Goal: Task Accomplishment & Management: Use online tool/utility

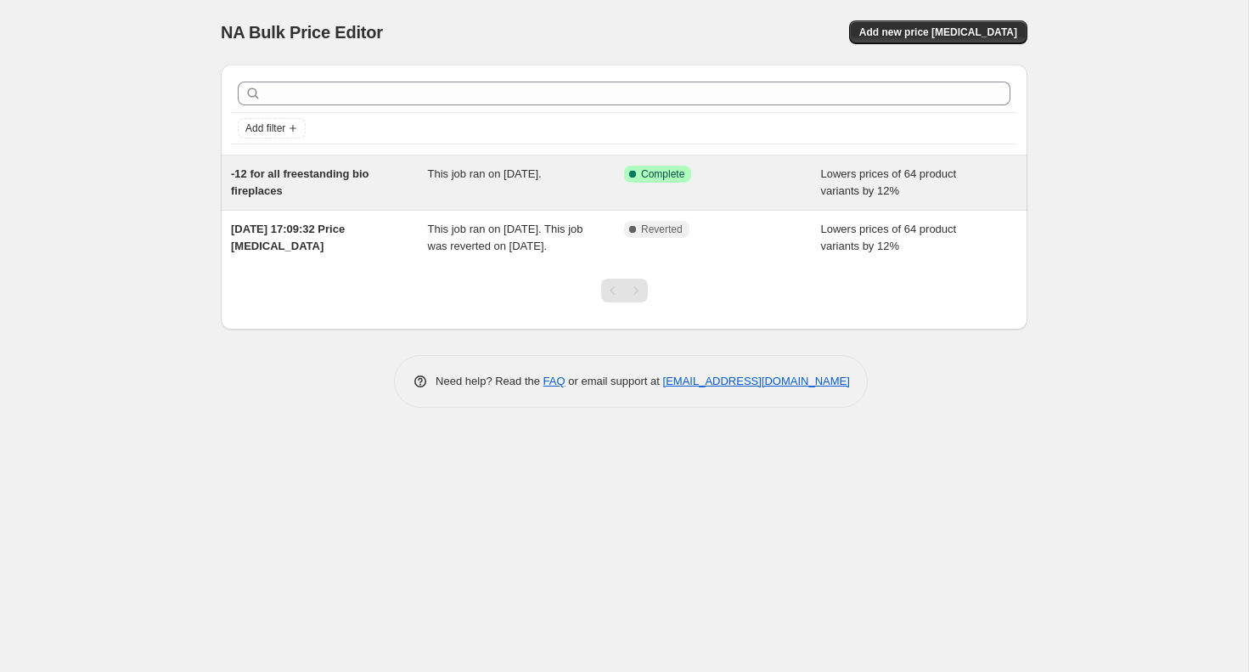
click at [542, 177] on span "This job ran on 18 August 2025." at bounding box center [485, 173] width 114 height 13
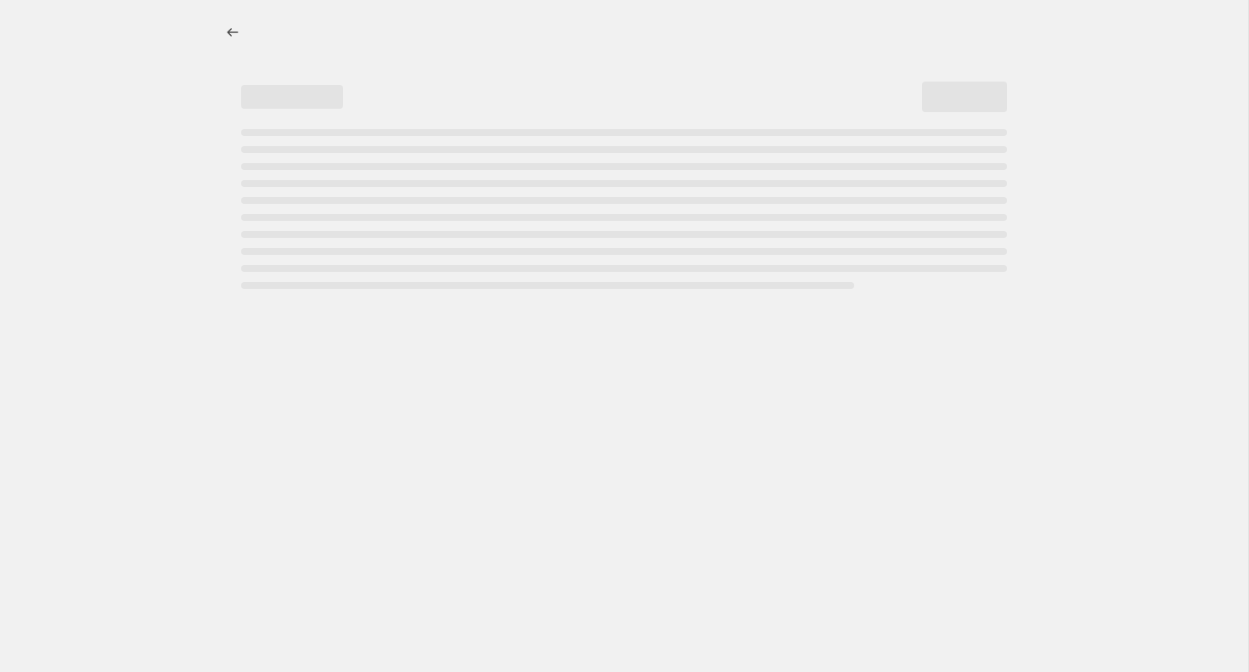
select select "percentage"
select select "collection"
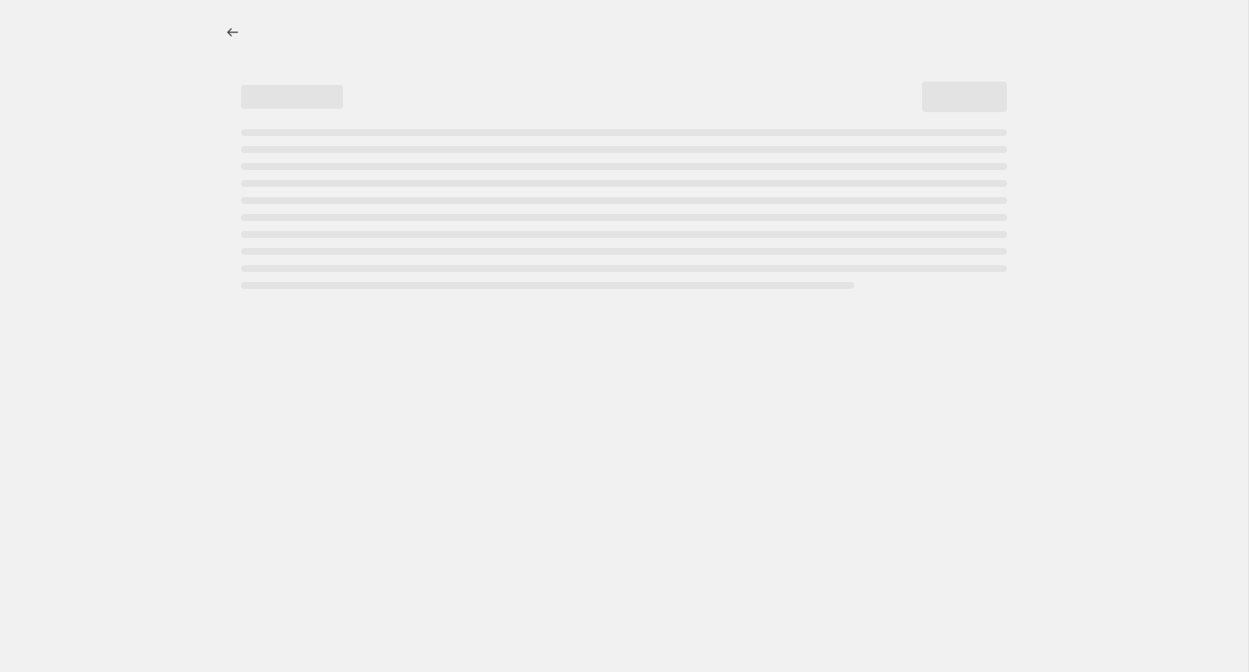
select select "collection"
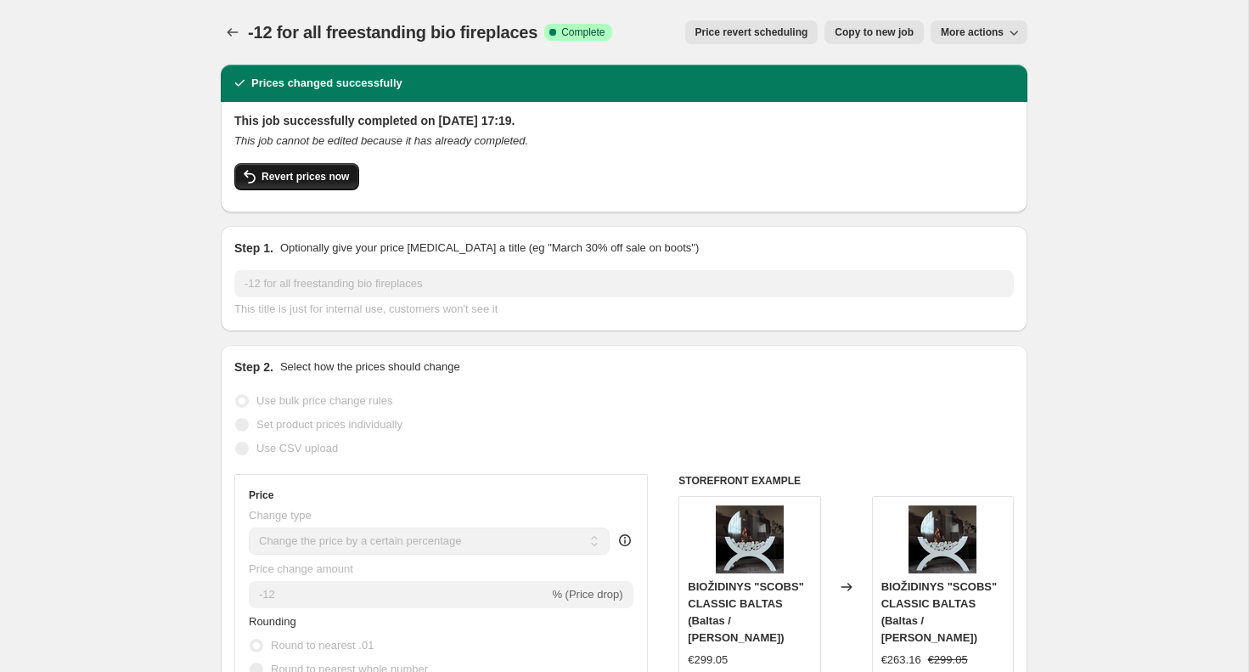
click at [312, 177] on span "Revert prices now" at bounding box center [305, 177] width 87 height 14
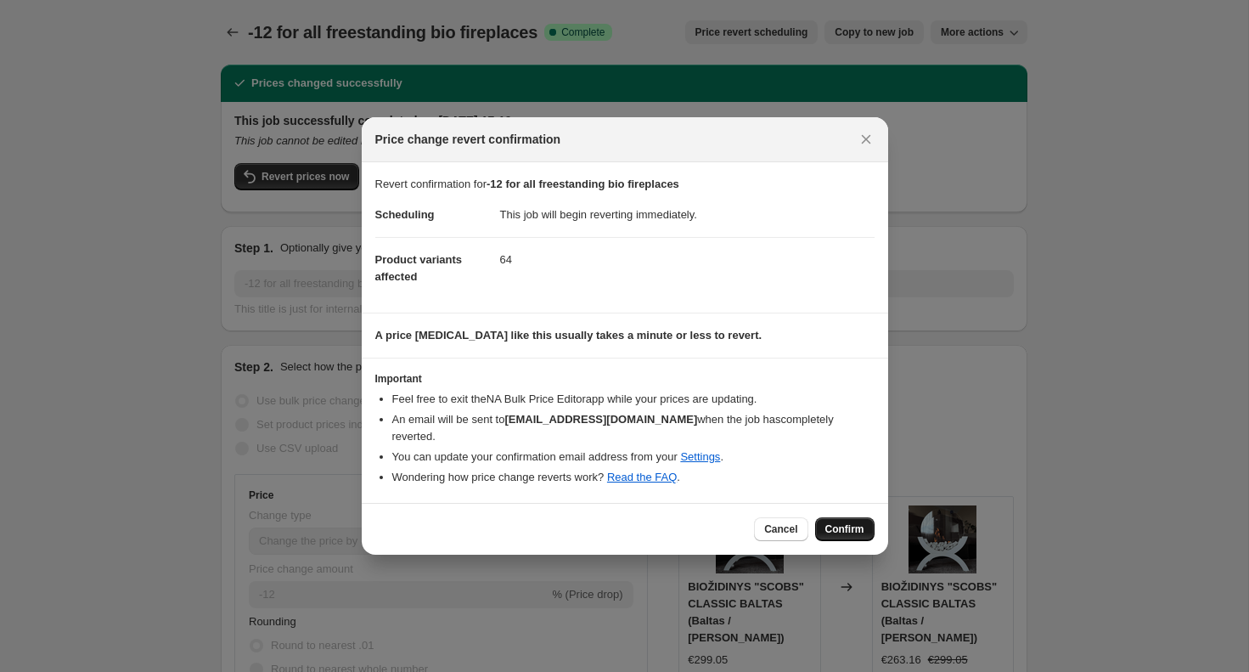
click at [841, 522] on span "Confirm" at bounding box center [844, 529] width 39 height 14
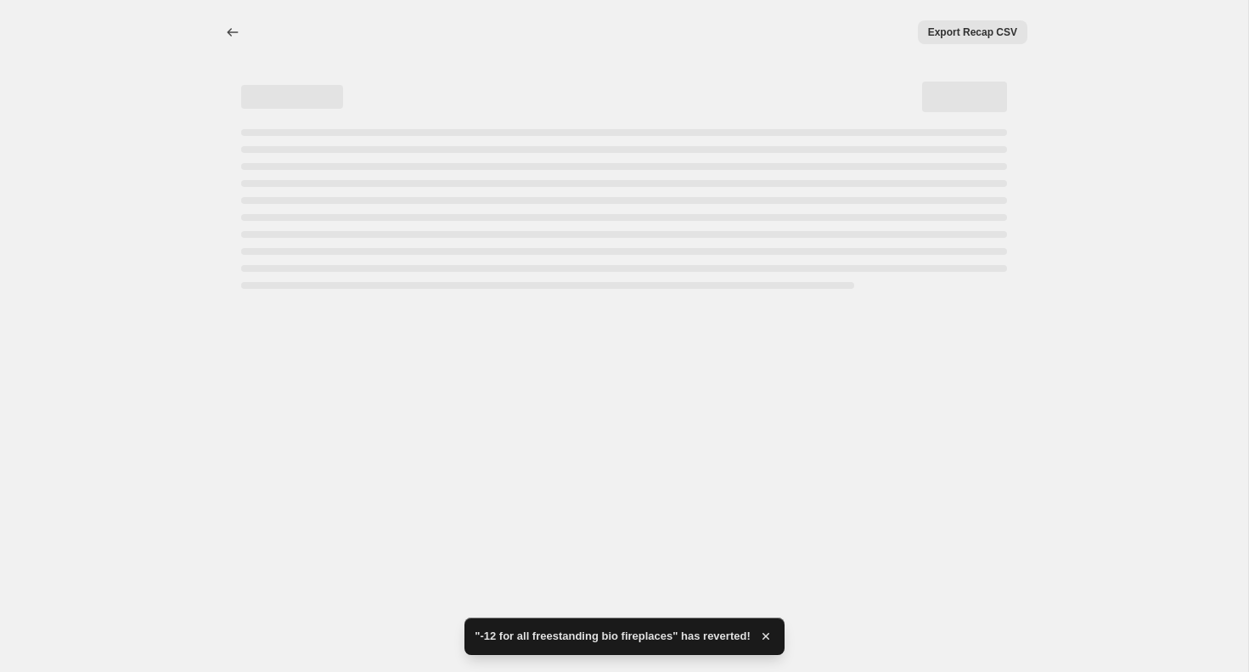
select select "percentage"
select select "collection"
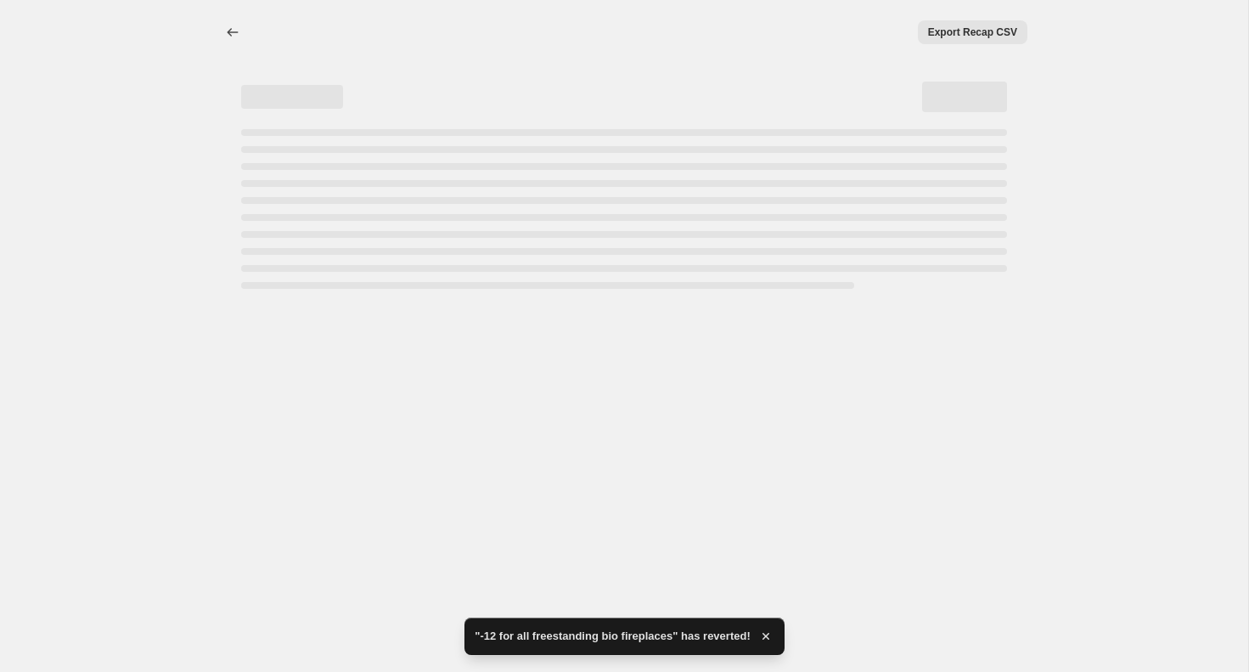
select select "collection"
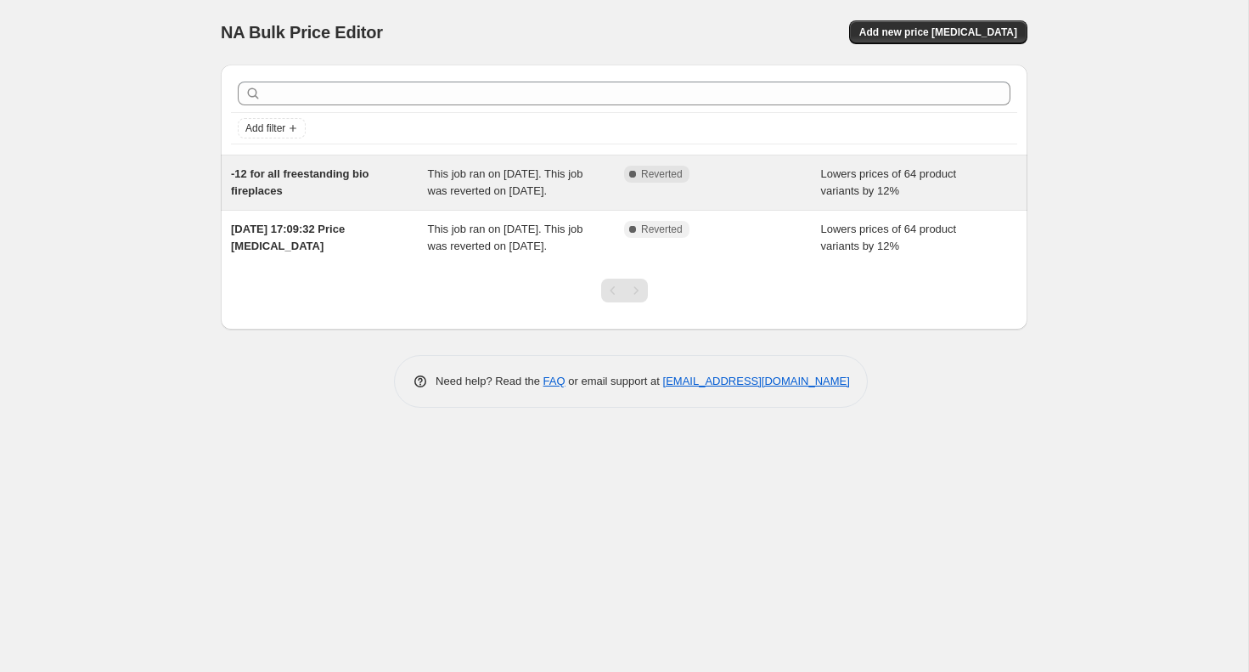
click at [561, 179] on span "This job ran on [DATE]. This job was reverted on [DATE]." at bounding box center [505, 182] width 155 height 30
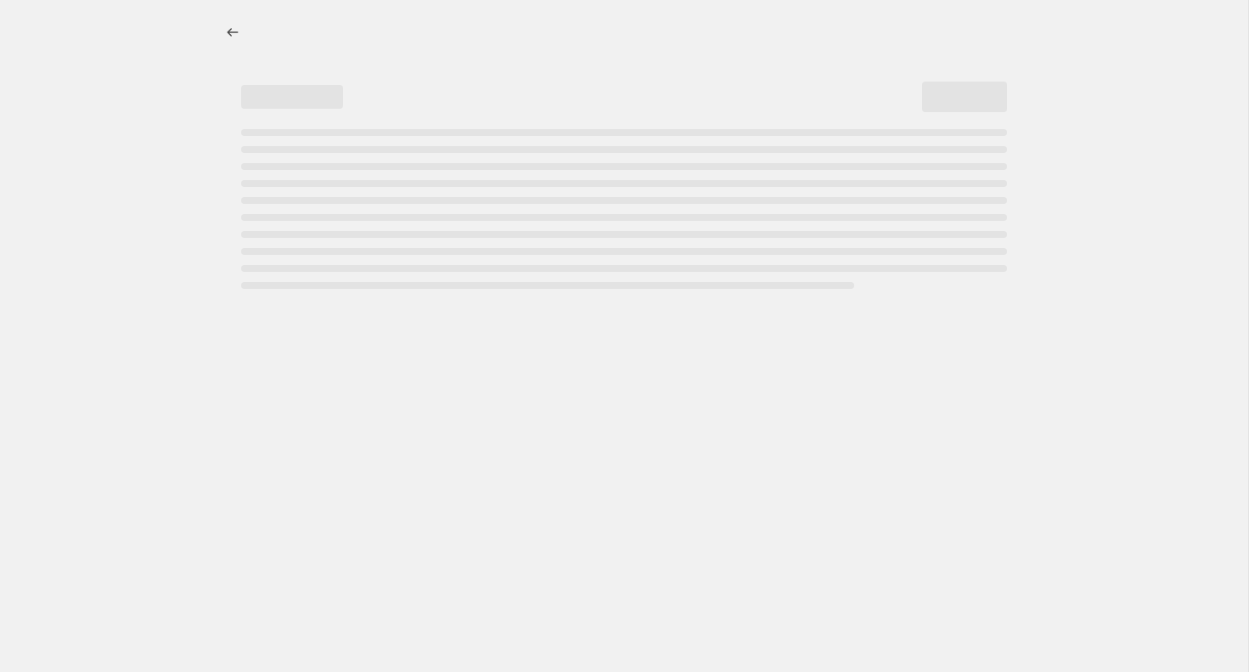
select select "percentage"
select select "collection"
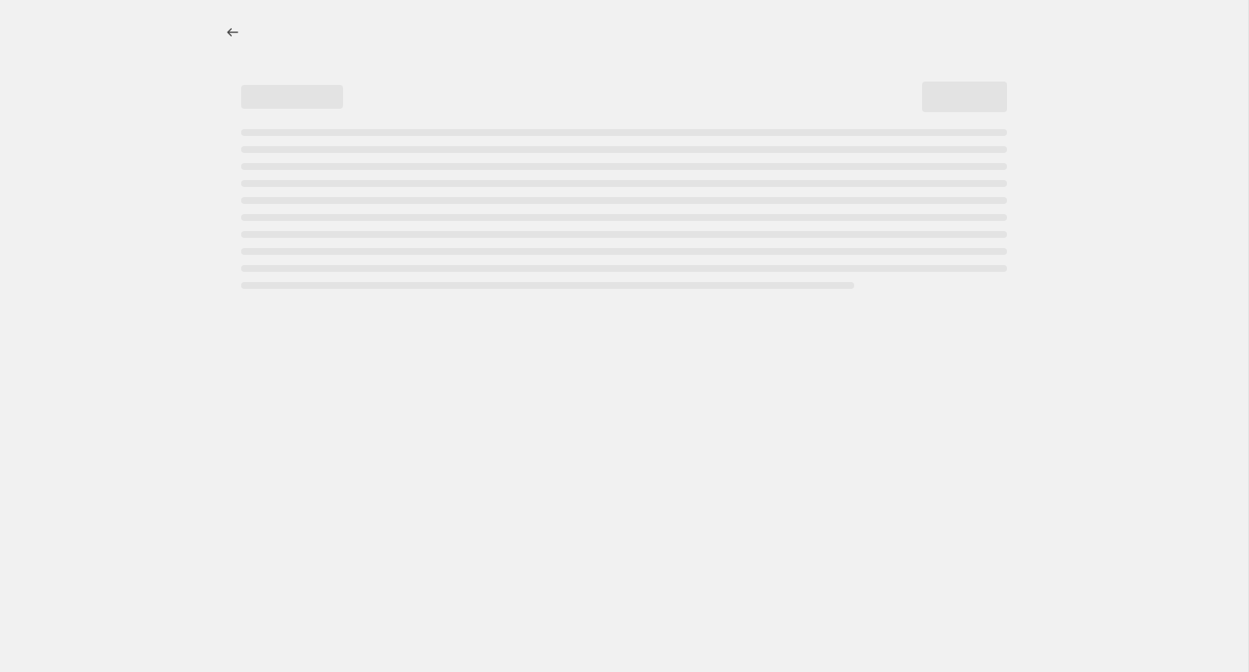
select select "collection"
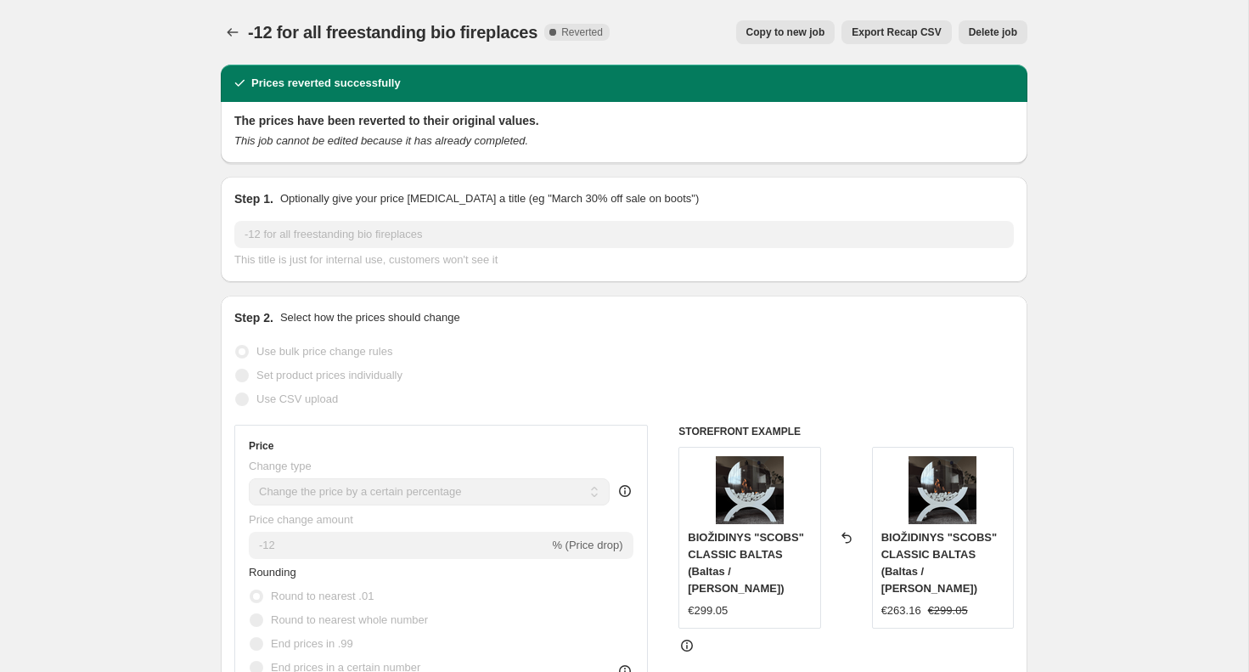
click at [790, 37] on span "Copy to new job" at bounding box center [785, 32] width 79 height 14
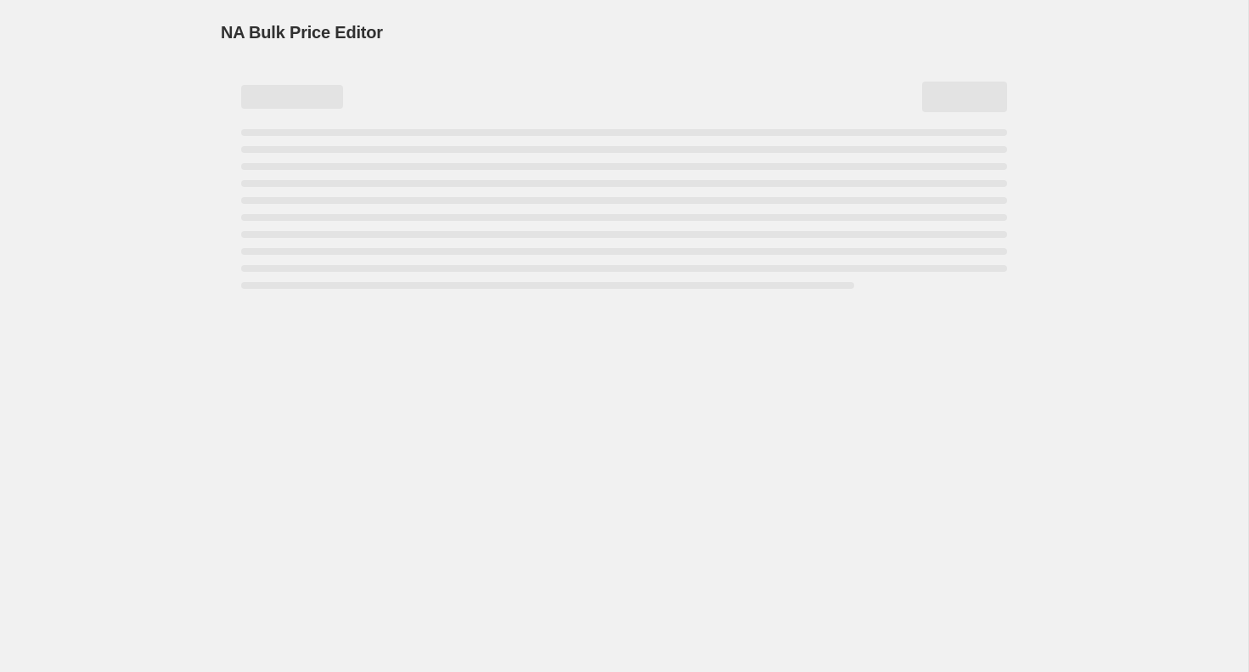
select select "percentage"
select select "collection"
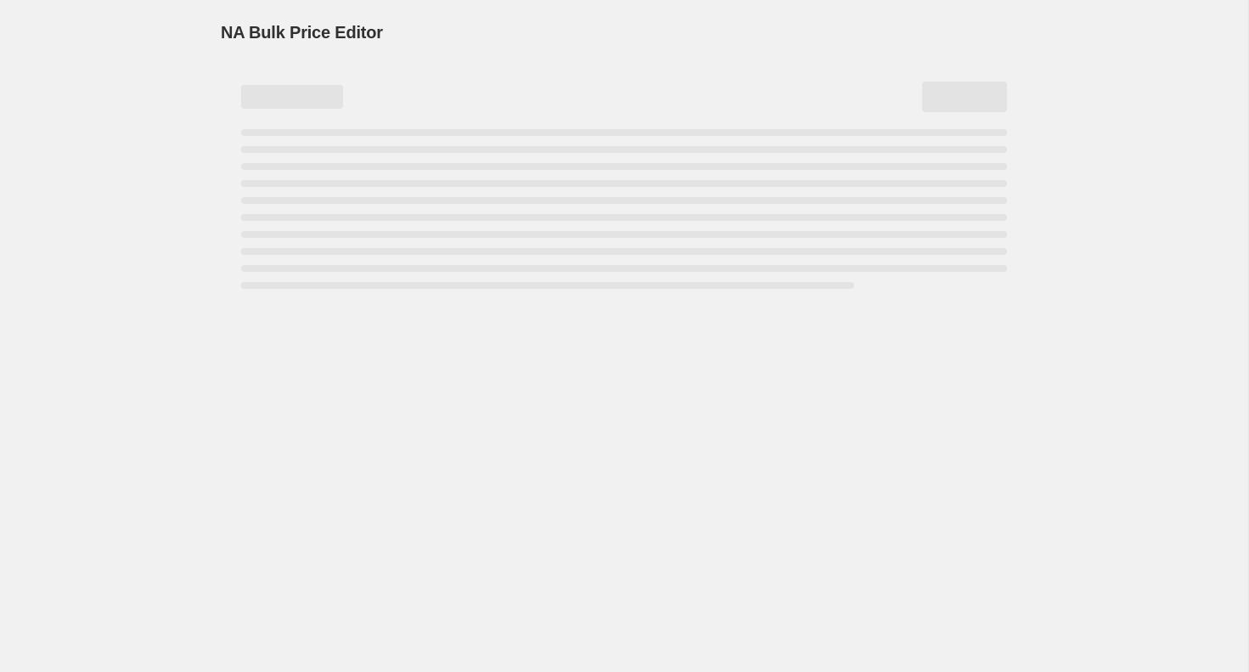
select select "collection"
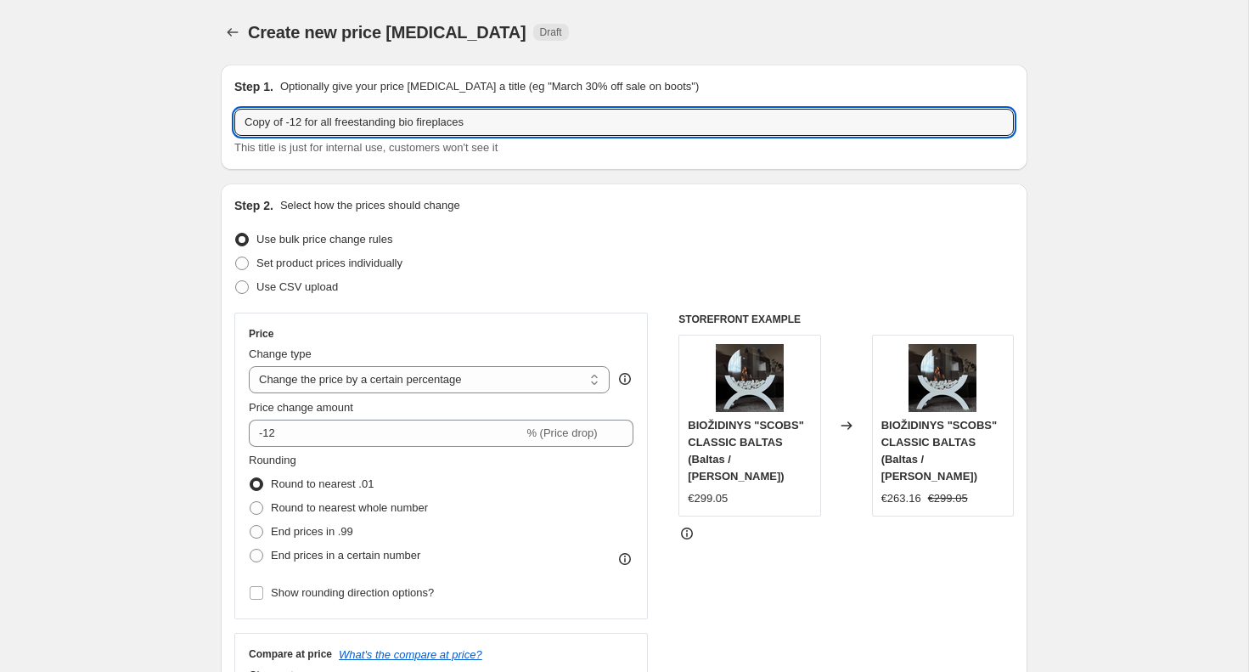
drag, startPoint x: 290, startPoint y: 127, endPoint x: 188, endPoint y: 129, distance: 101.1
click at [449, 115] on input "-12 for all freestanding bio fireplaces" at bounding box center [623, 122] width 779 height 27
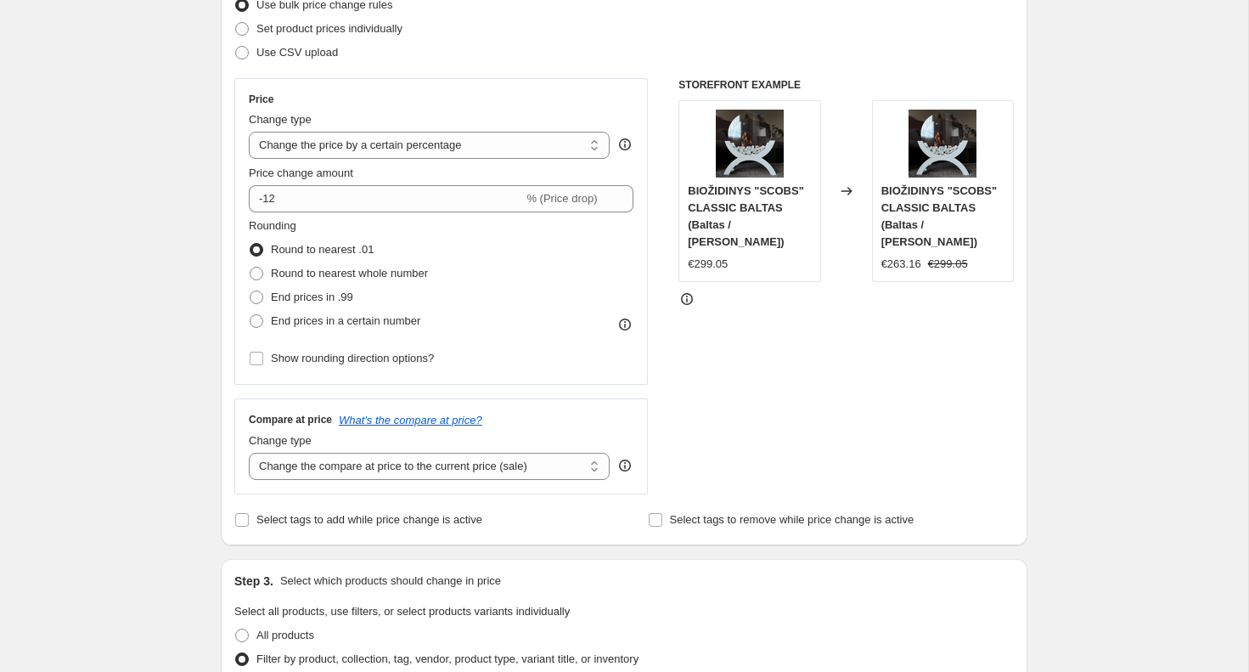
scroll to position [305, 0]
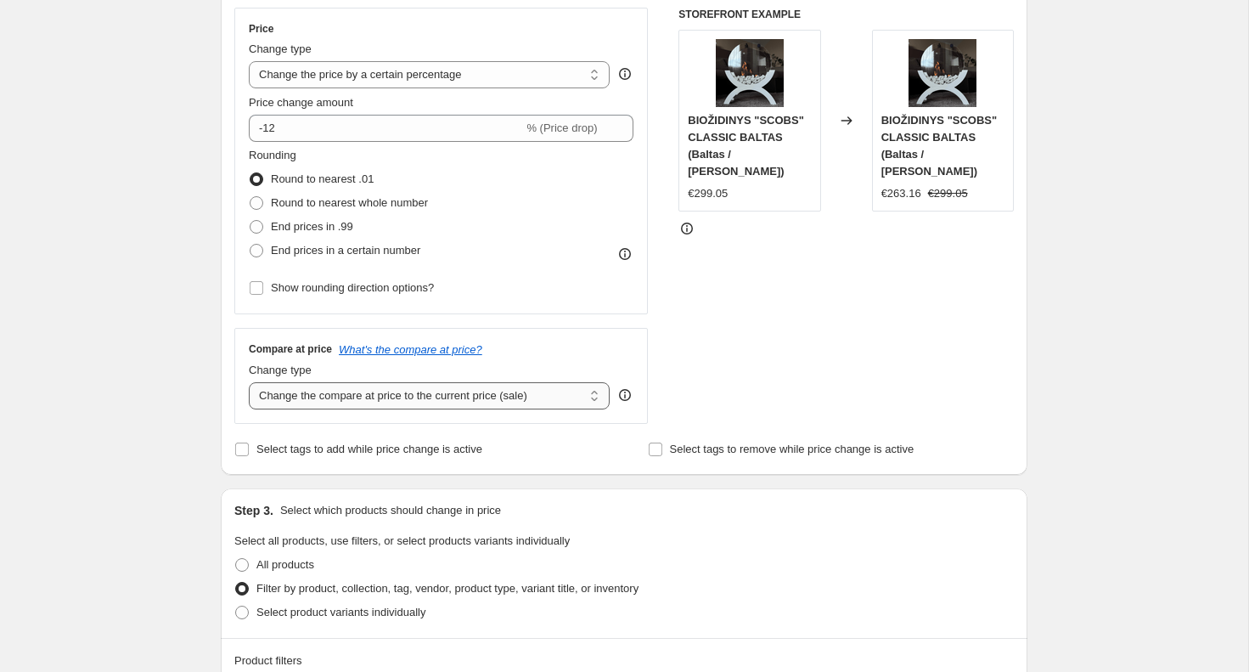
type input "-12 for all freestanding bio fireplaces + discount shopify"
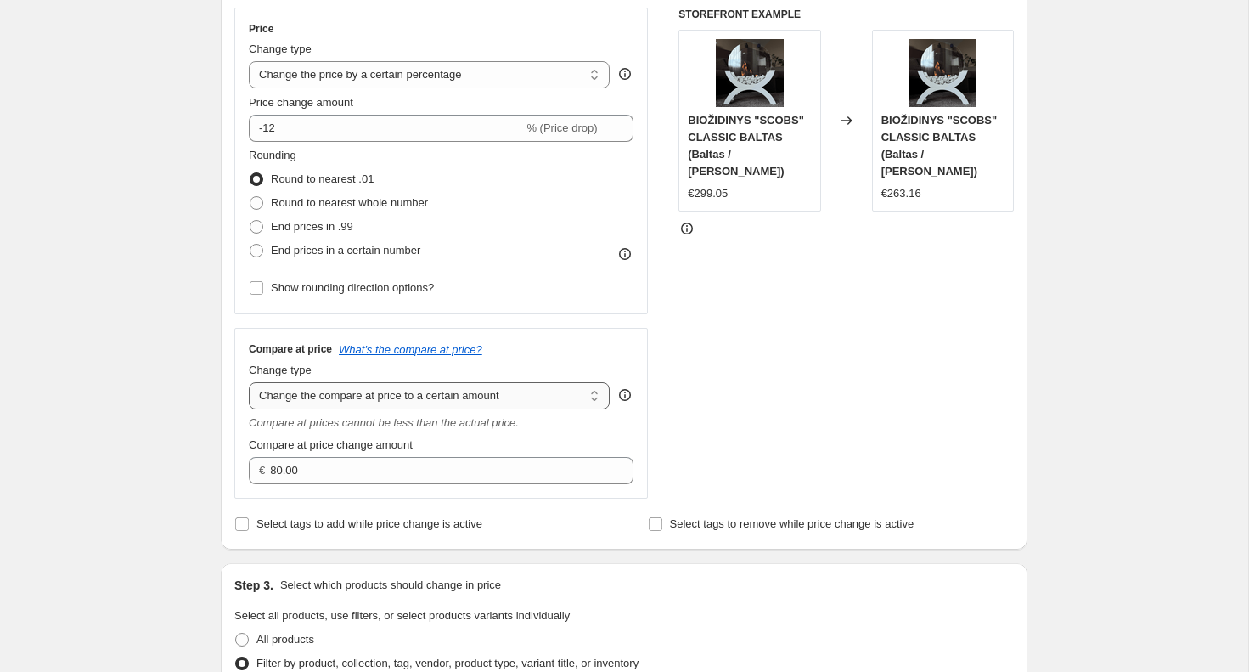
select select "by"
type input "-10.00"
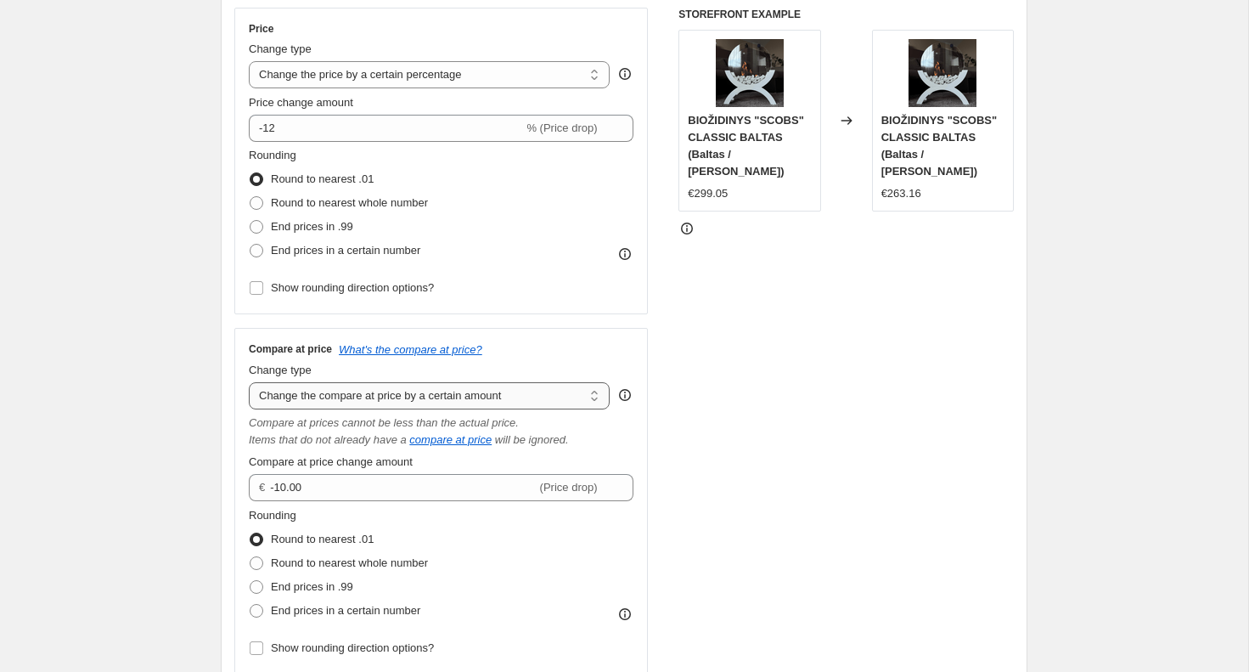
select select "bp"
type input "12.00"
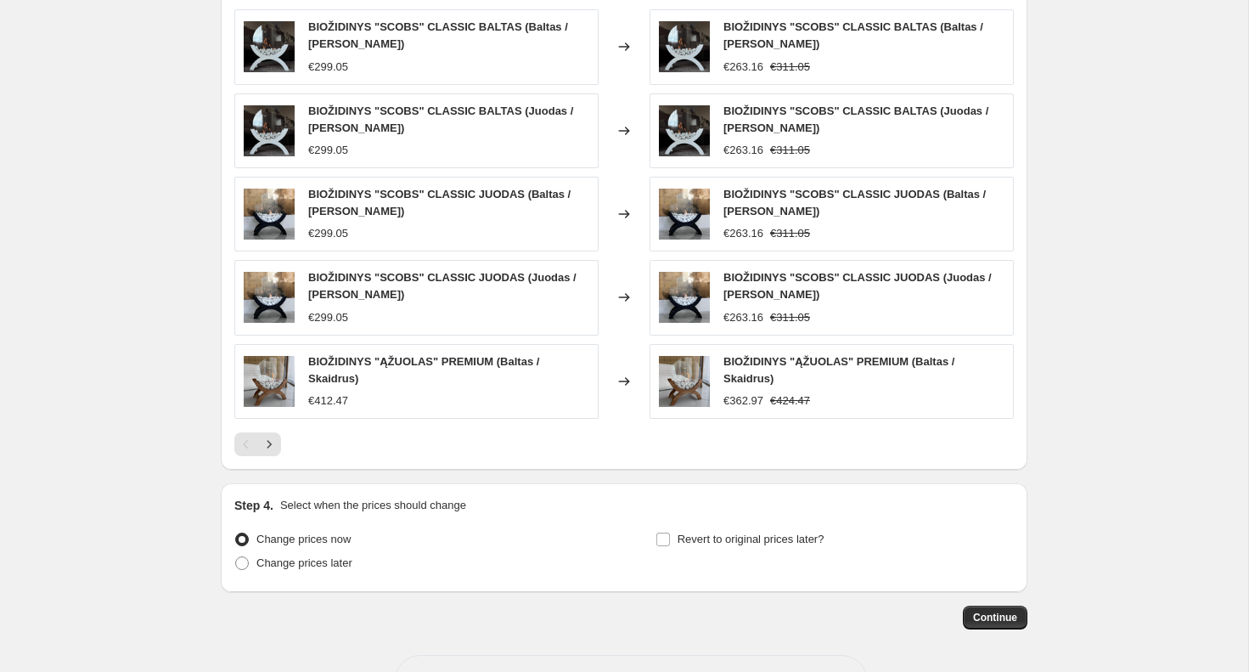
scroll to position [1669, 0]
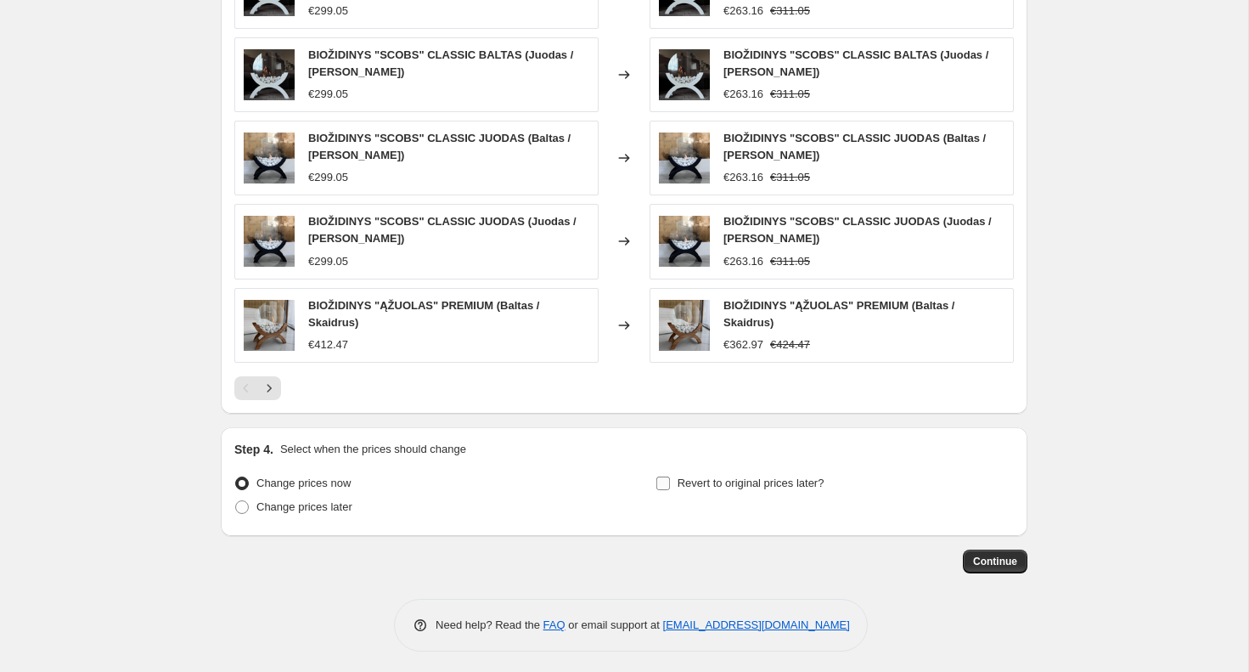
click at [696, 485] on span "Revert to original prices later?" at bounding box center [751, 482] width 147 height 13
click at [670, 485] on input "Revert to original prices later?" at bounding box center [663, 483] width 14 height 14
checkbox input "true"
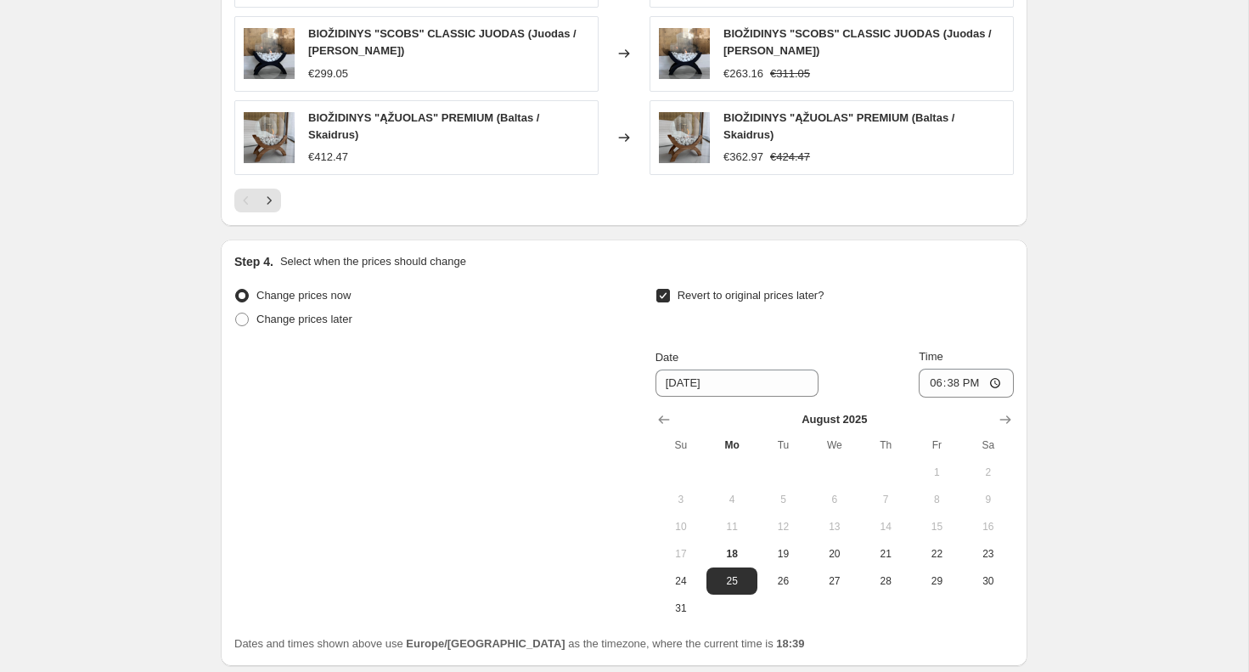
scroll to position [1864, 0]
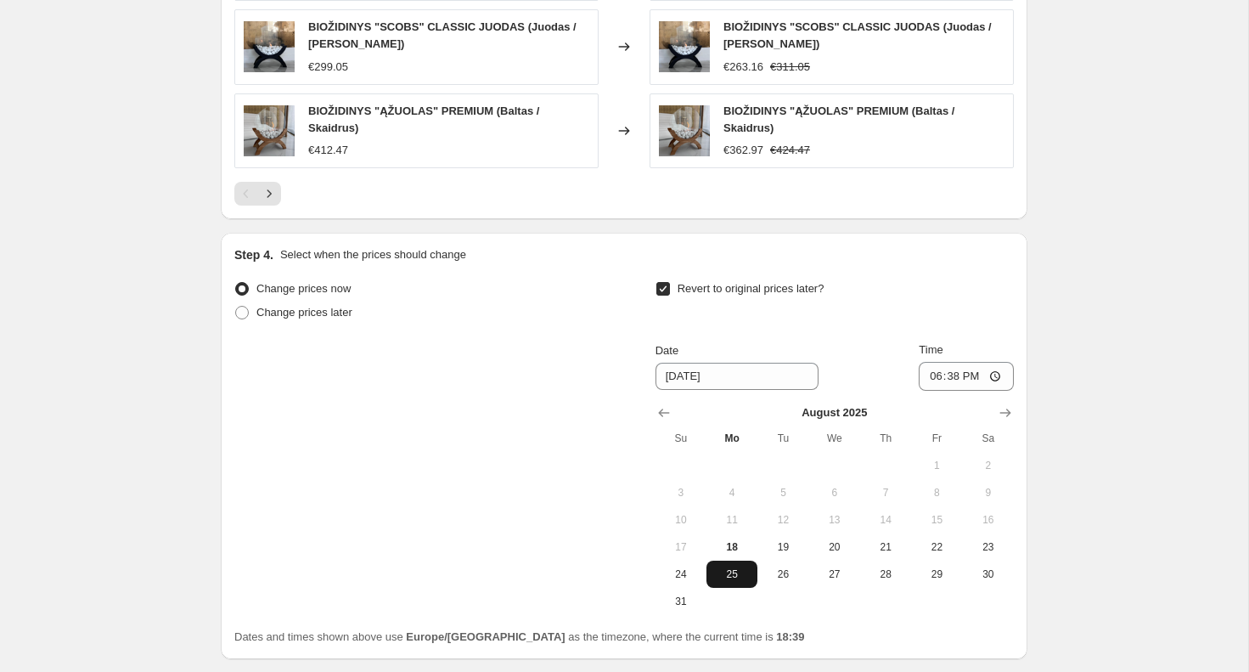
click at [728, 573] on span "25" at bounding box center [731, 574] width 37 height 14
click at [988, 381] on input "18:38" at bounding box center [966, 376] width 95 height 29
click at [982, 379] on input "18:38" at bounding box center [966, 376] width 95 height 29
type input "20:38"
type input "20:00"
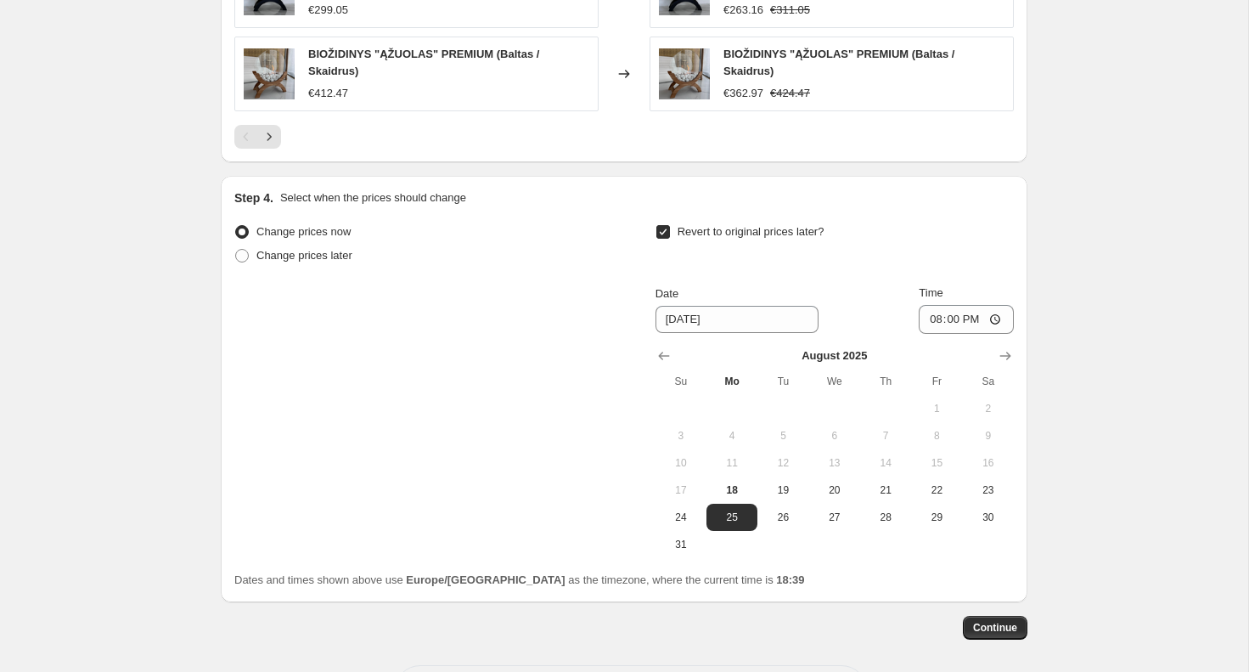
scroll to position [1923, 0]
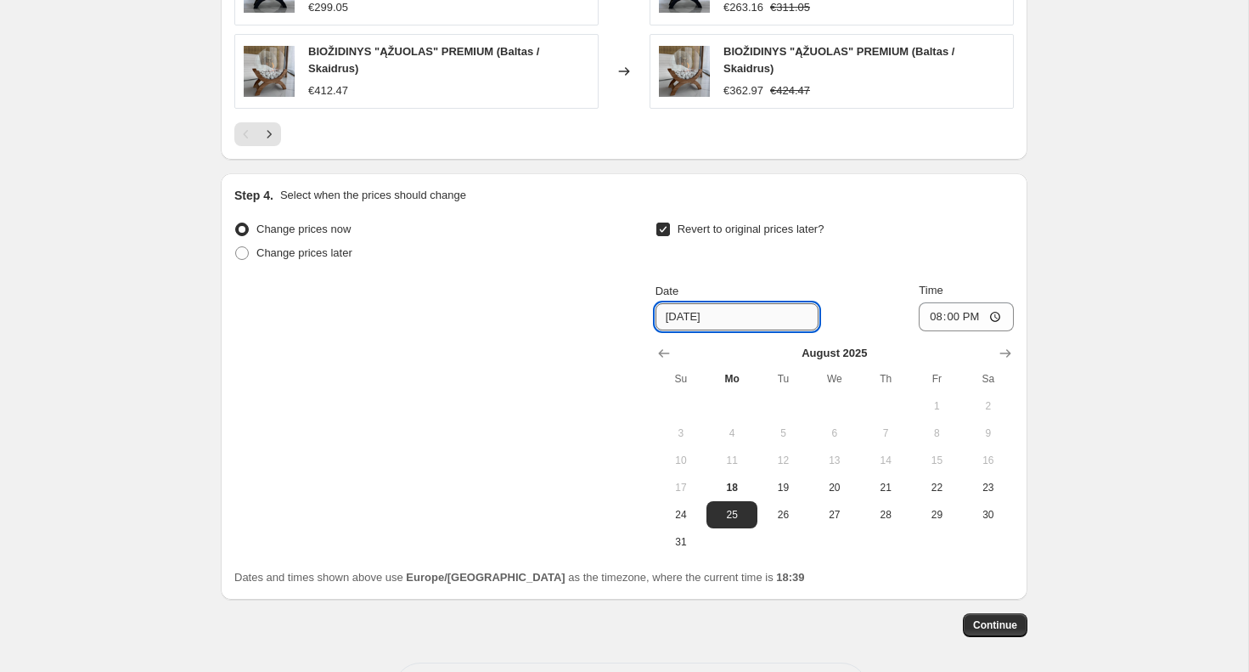
click at [688, 318] on input "[DATE]" at bounding box center [736, 316] width 163 height 27
type input "[DATE]"
click at [553, 357] on div "Change prices now Change prices later Revert to original prices later? Date [DA…" at bounding box center [623, 386] width 779 height 338
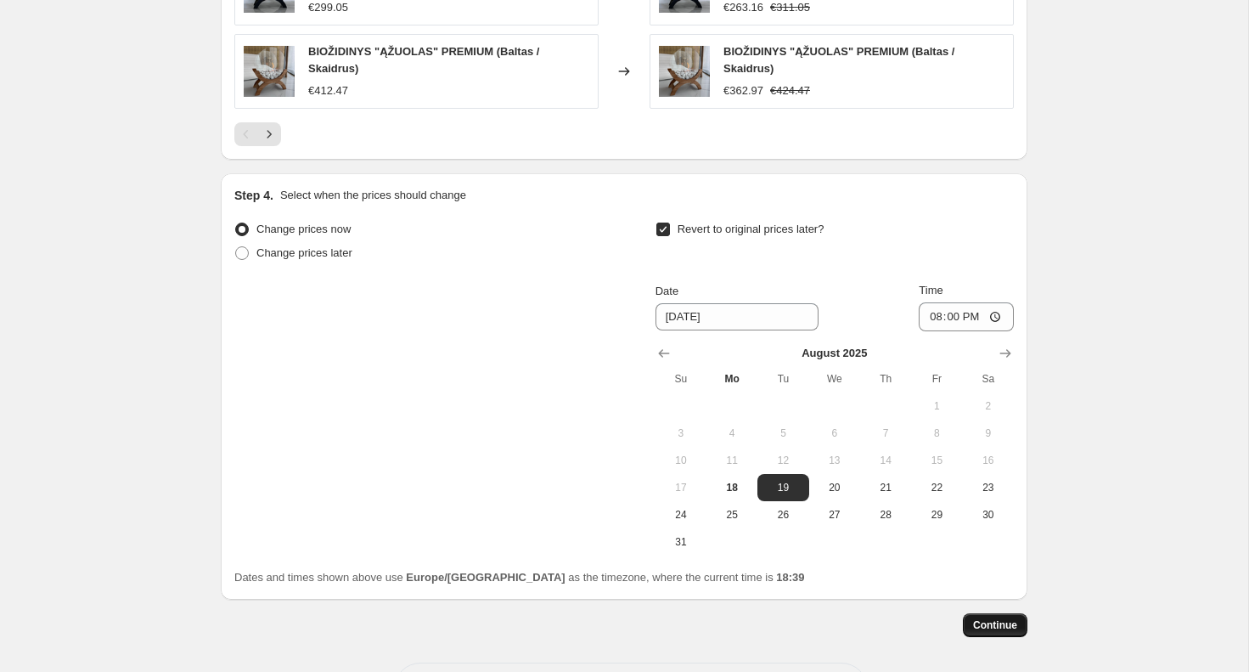
click at [998, 627] on span "Continue" at bounding box center [995, 625] width 44 height 14
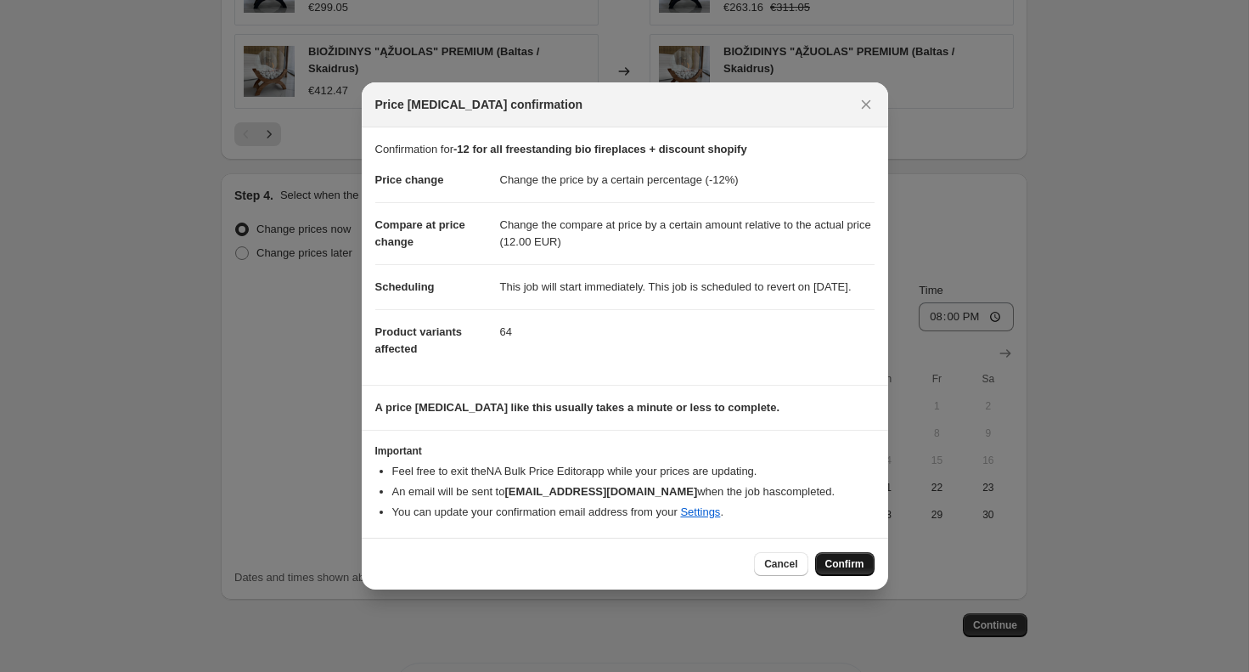
click at [847, 566] on button "Confirm" at bounding box center [844, 564] width 59 height 24
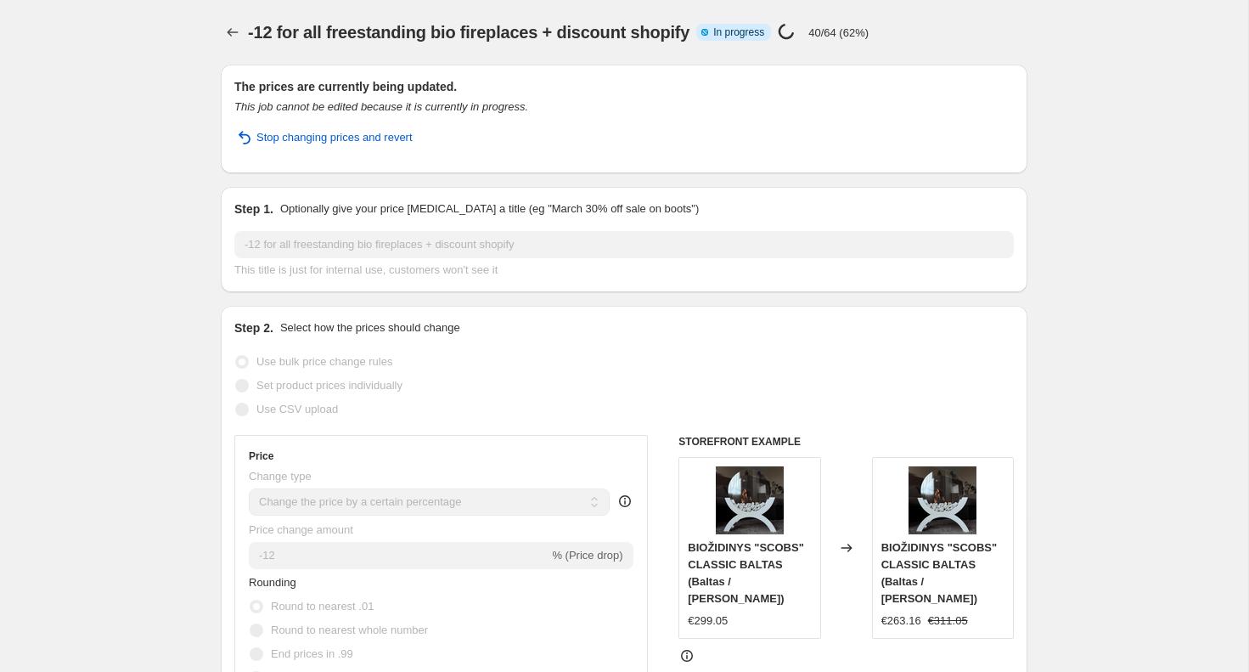
select select "percentage"
select select "bp"
select select "collection"
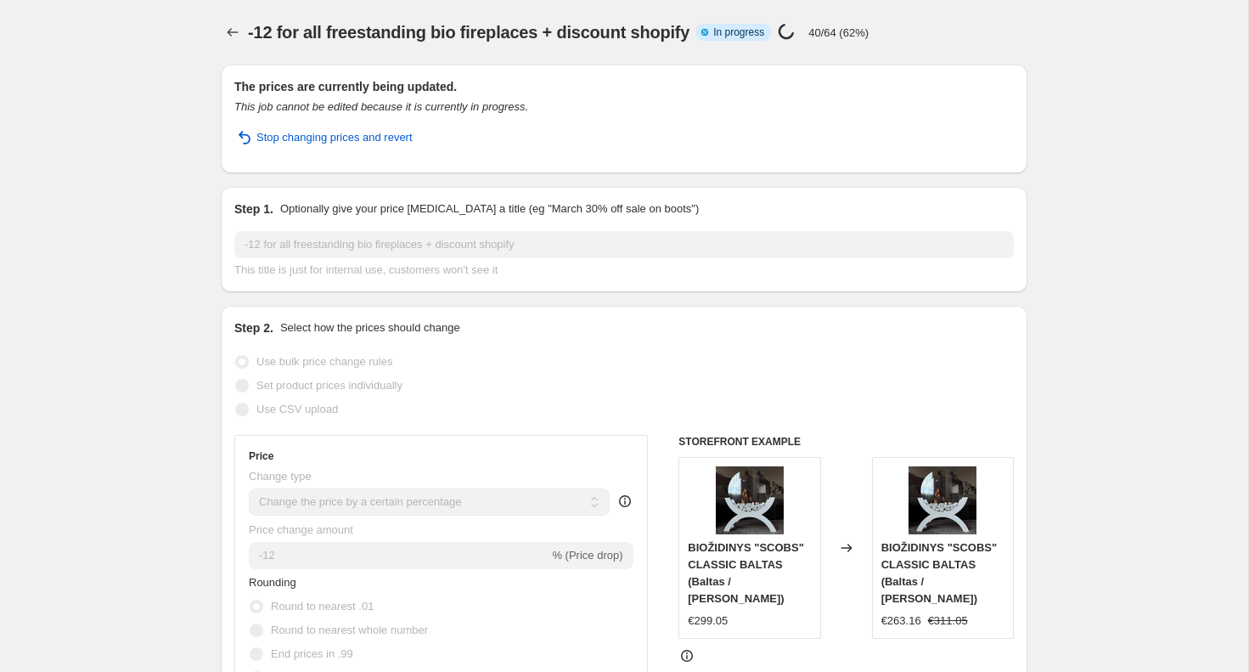
select select "collection"
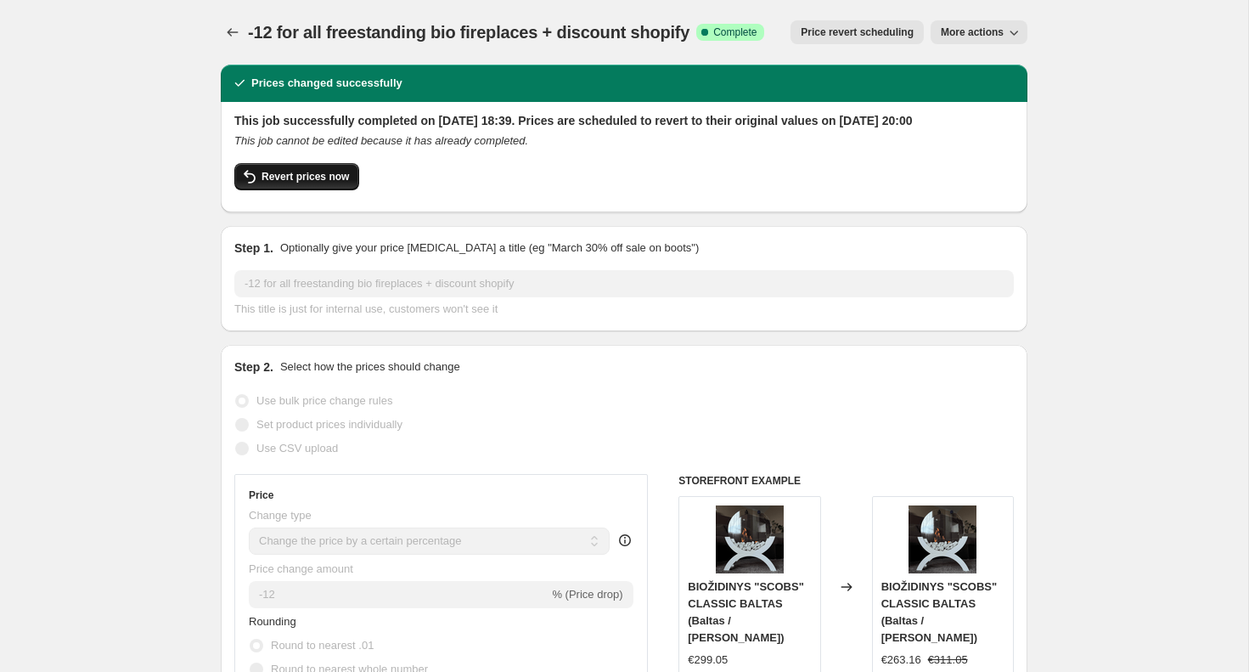
click at [329, 183] on span "Revert prices now" at bounding box center [305, 177] width 87 height 14
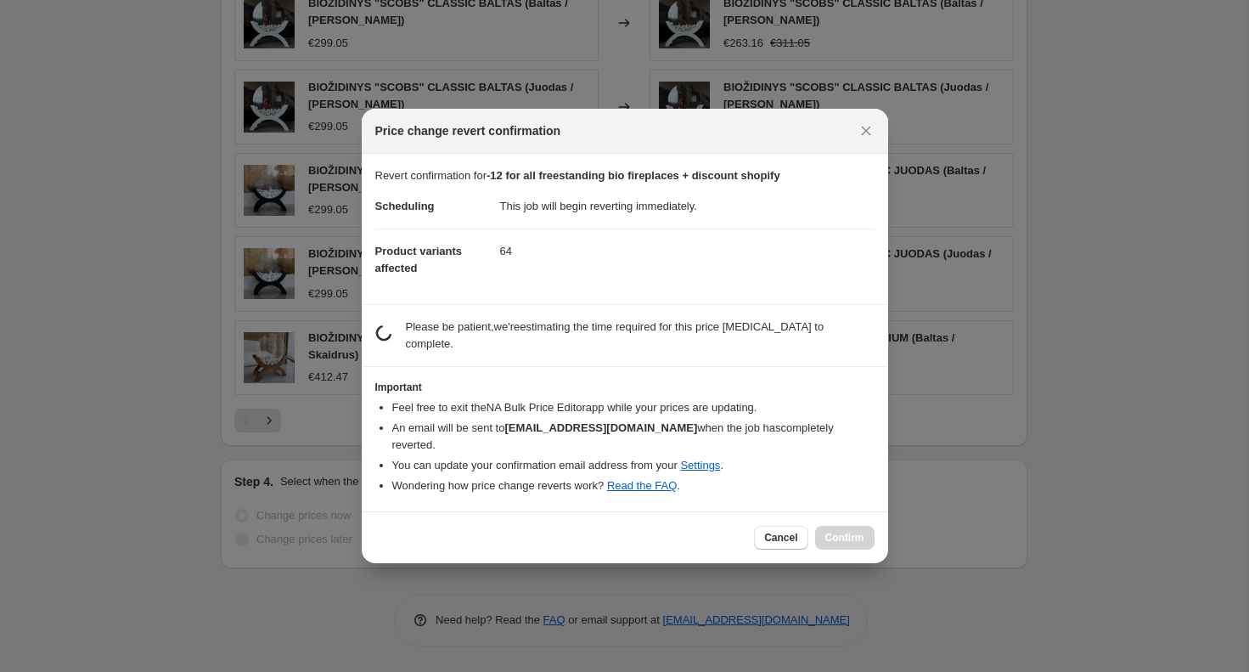
checkbox input "false"
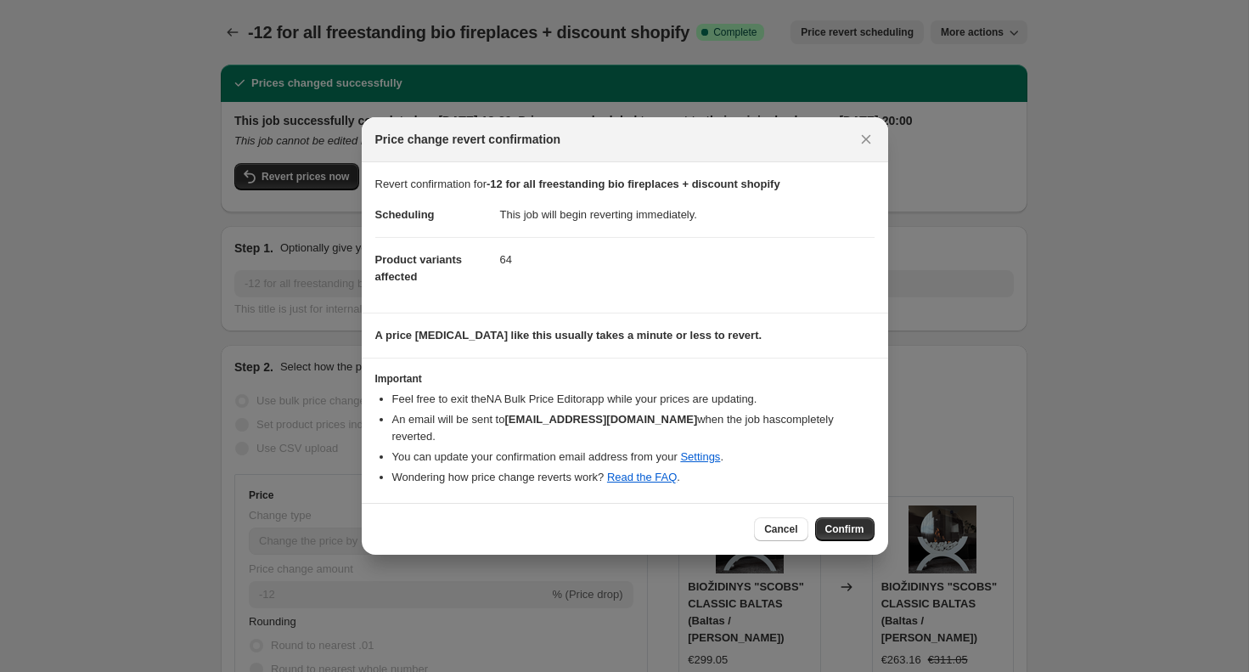
click at [846, 506] on div "Cancel Confirm" at bounding box center [625, 529] width 526 height 52
click at [846, 522] on span "Confirm" at bounding box center [844, 529] width 39 height 14
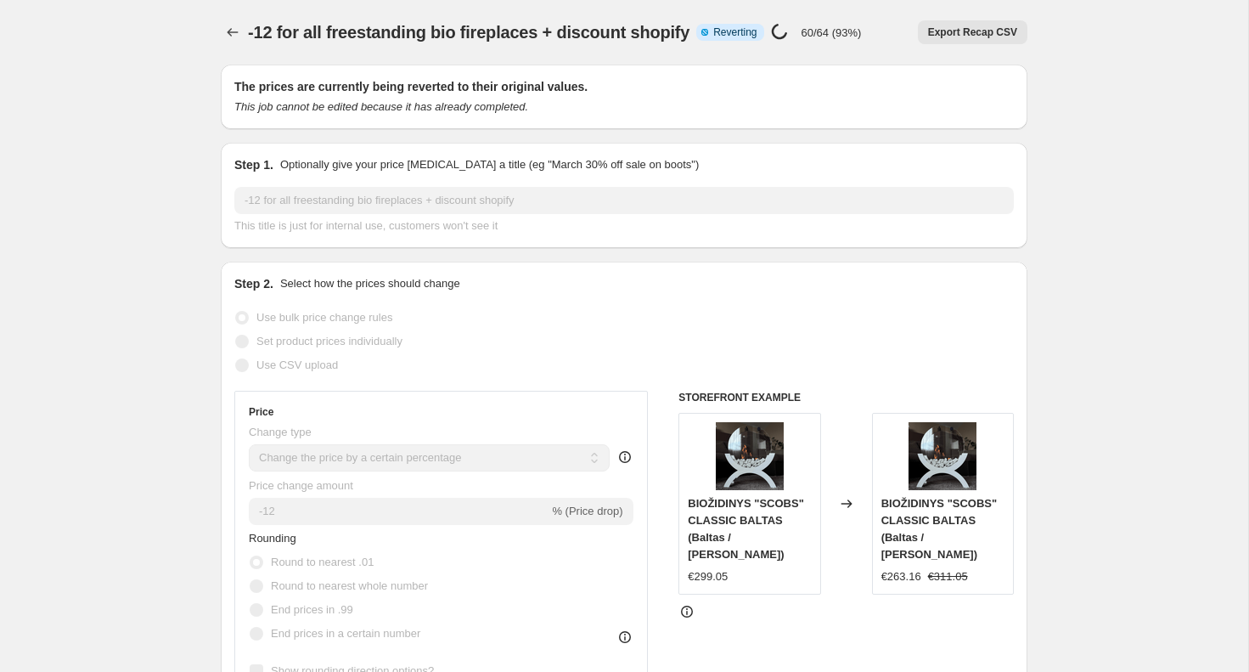
select select "percentage"
select select "bp"
select select "collection"
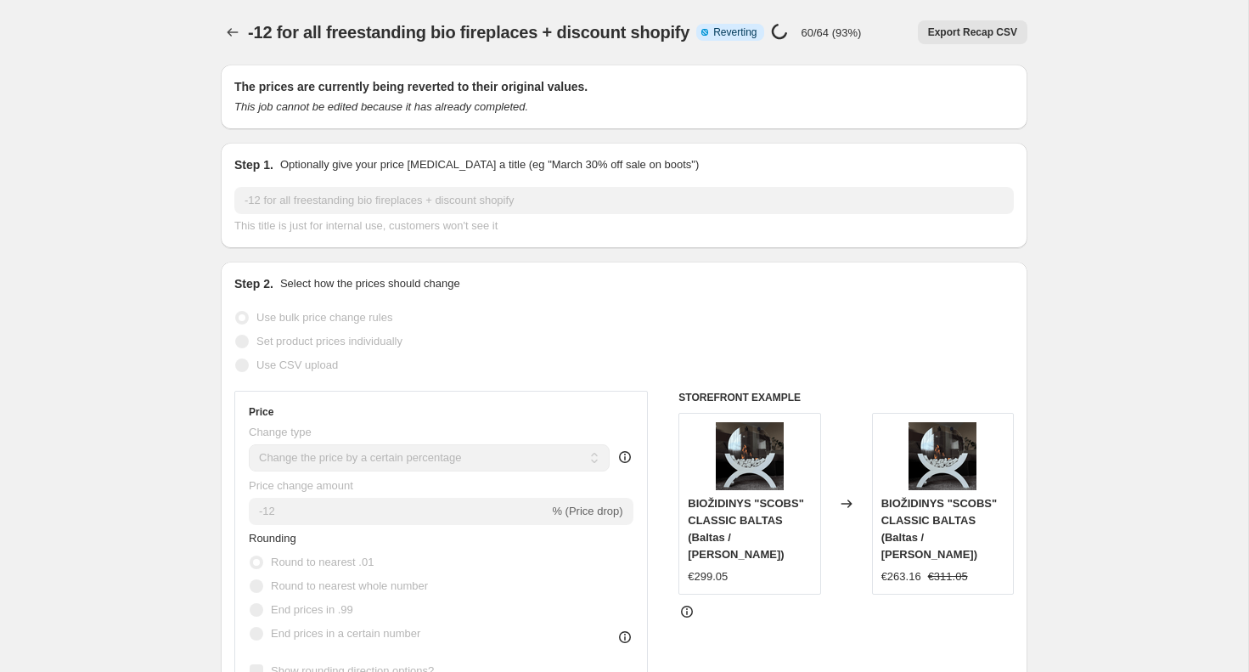
select select "collection"
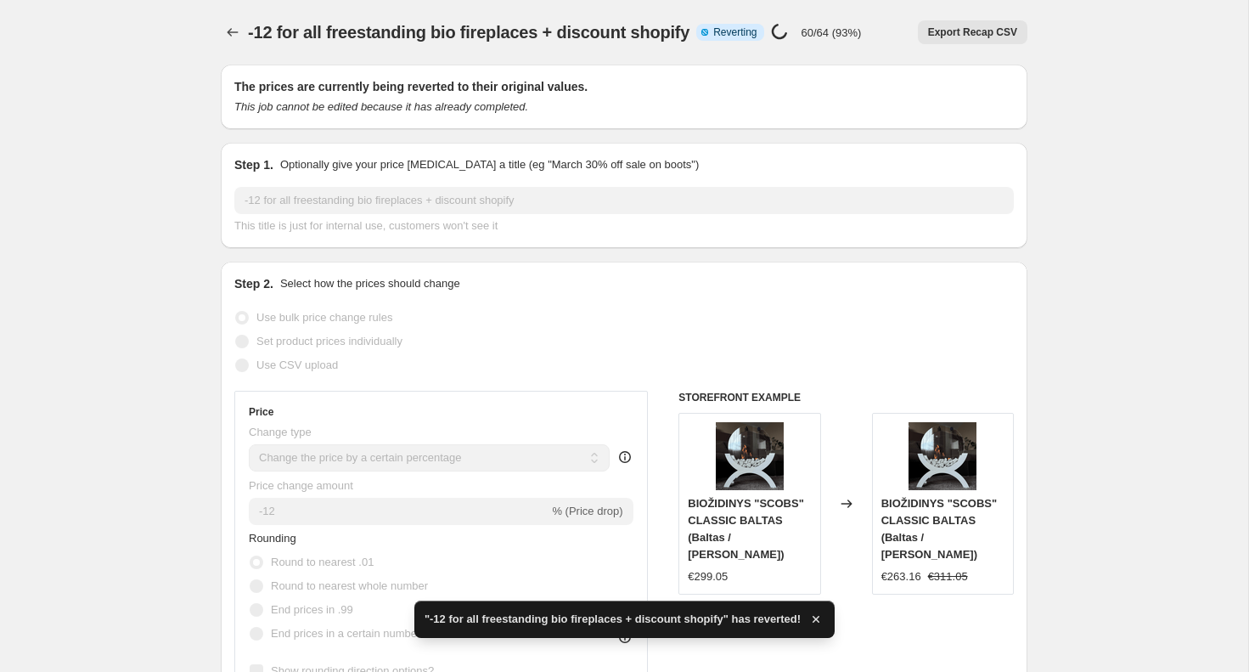
checkbox input "true"
